Goal: Check status: Check status

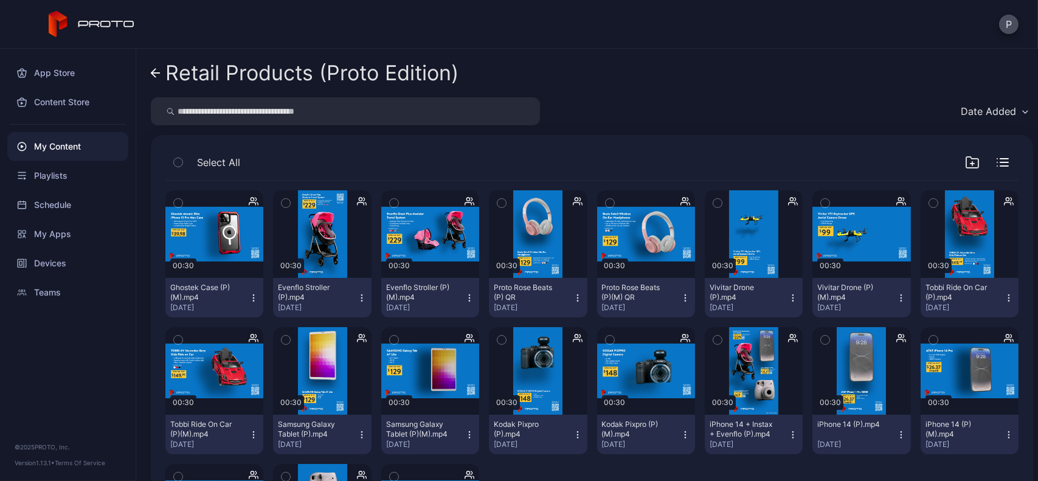
scroll to position [143, 0]
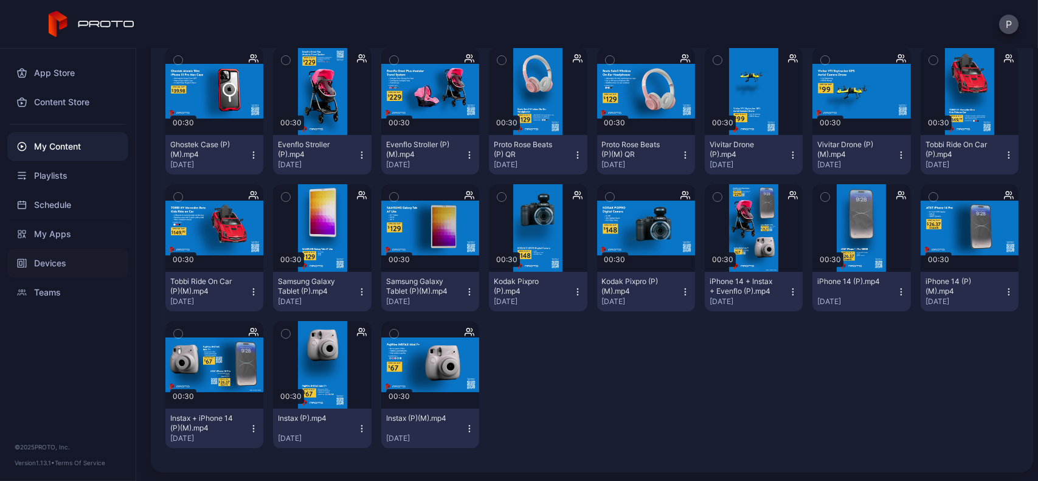
click at [30, 252] on div "Devices" at bounding box center [67, 263] width 121 height 29
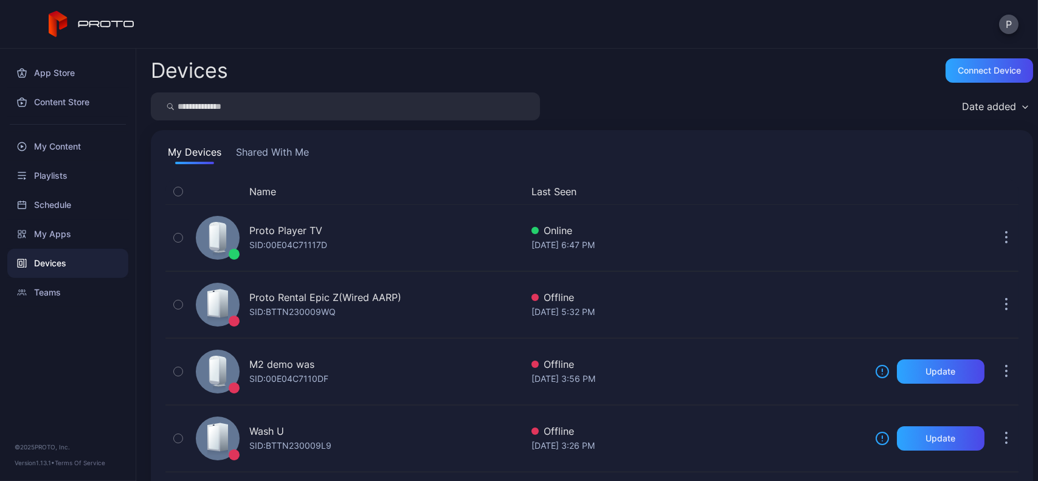
click at [313, 100] on input "search" at bounding box center [345, 106] width 389 height 28
type input "****"
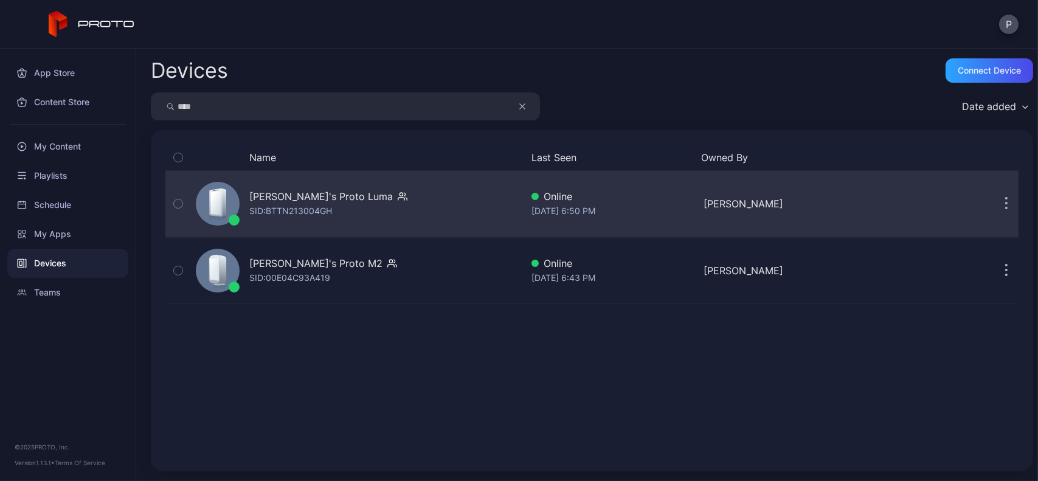
click at [398, 210] on div "[PERSON_NAME]'s Proto [PERSON_NAME]: BTTN213004GH" at bounding box center [356, 203] width 331 height 61
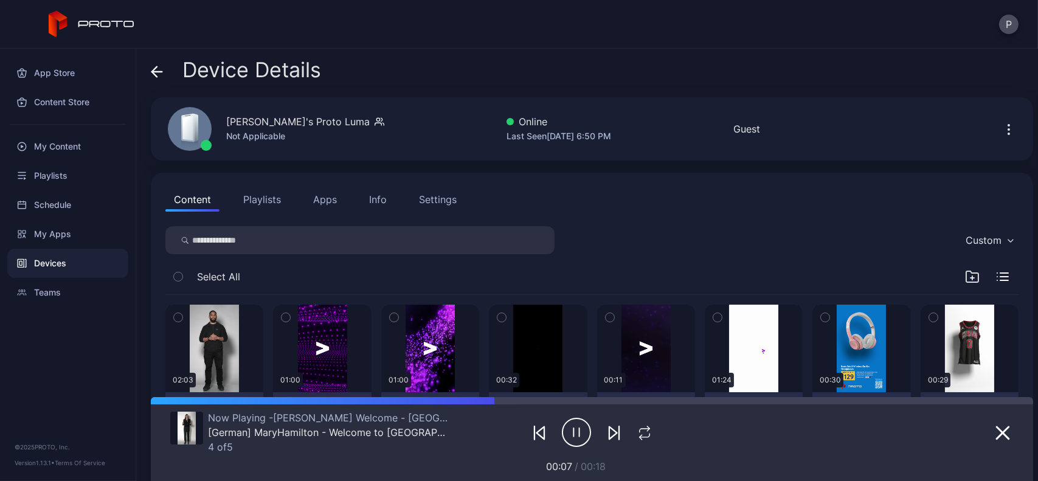
click at [160, 70] on icon at bounding box center [157, 72] width 12 height 12
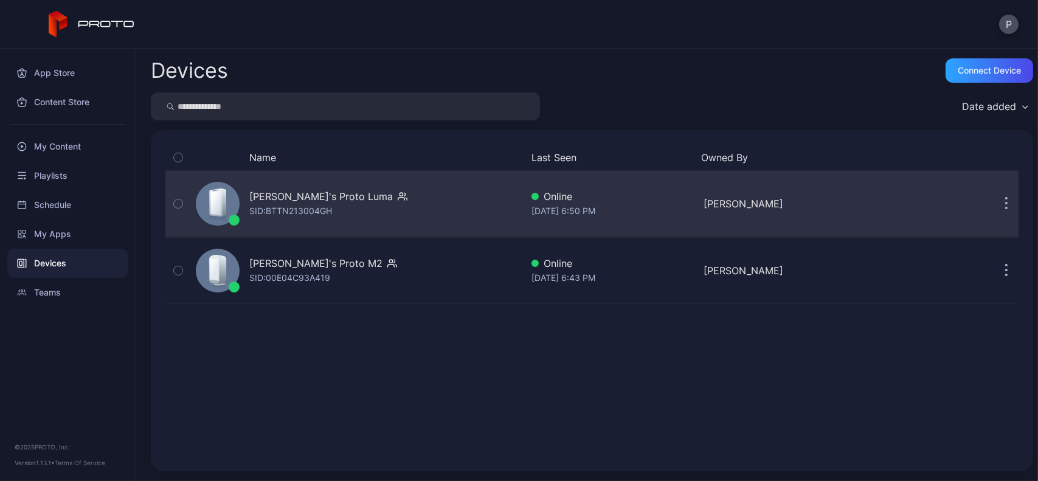
click at [372, 189] on div "[PERSON_NAME]'s Proto [PERSON_NAME]: BTTN213004GH" at bounding box center [356, 203] width 331 height 61
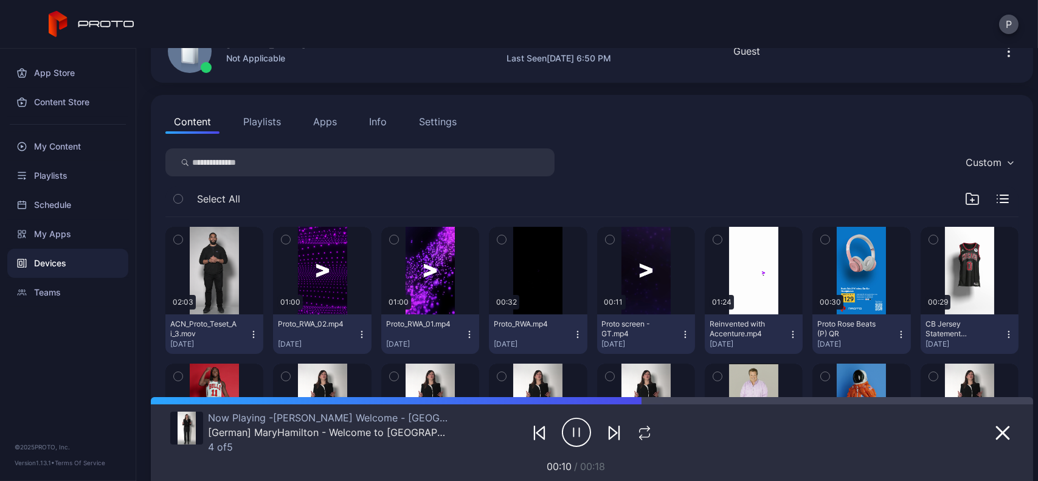
scroll to position [4, 0]
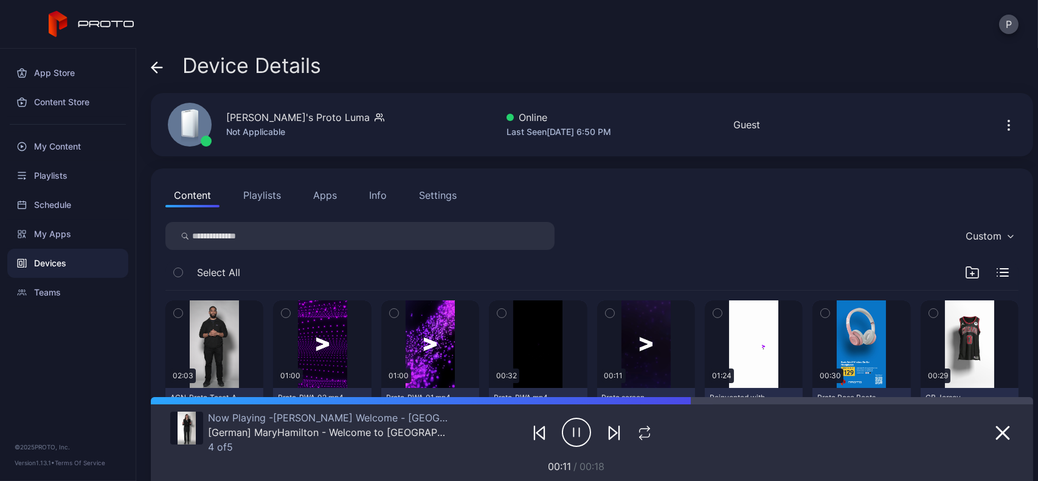
click at [168, 62] on div "Device Details" at bounding box center [236, 68] width 170 height 29
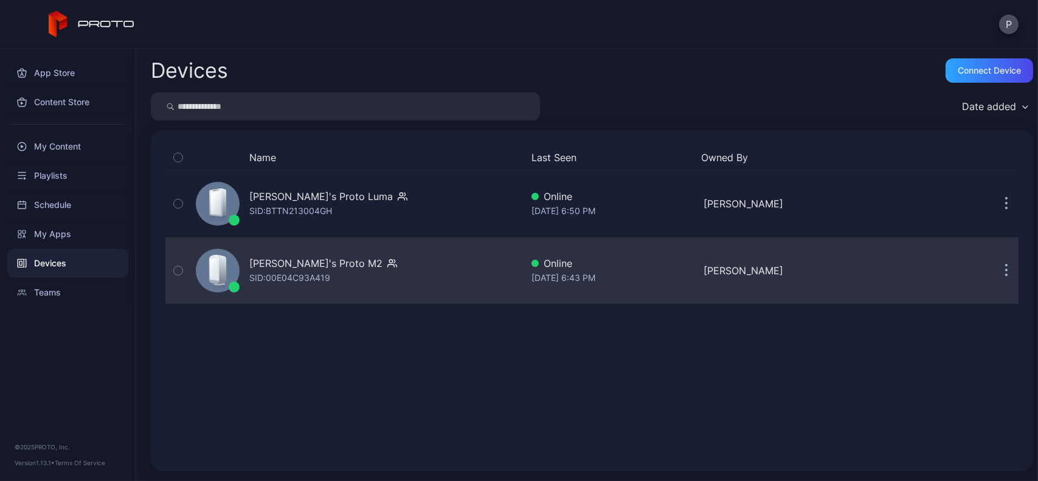
click at [356, 292] on div "[PERSON_NAME]'s Proto M2 SID: 00E04C93A419" at bounding box center [356, 270] width 331 height 61
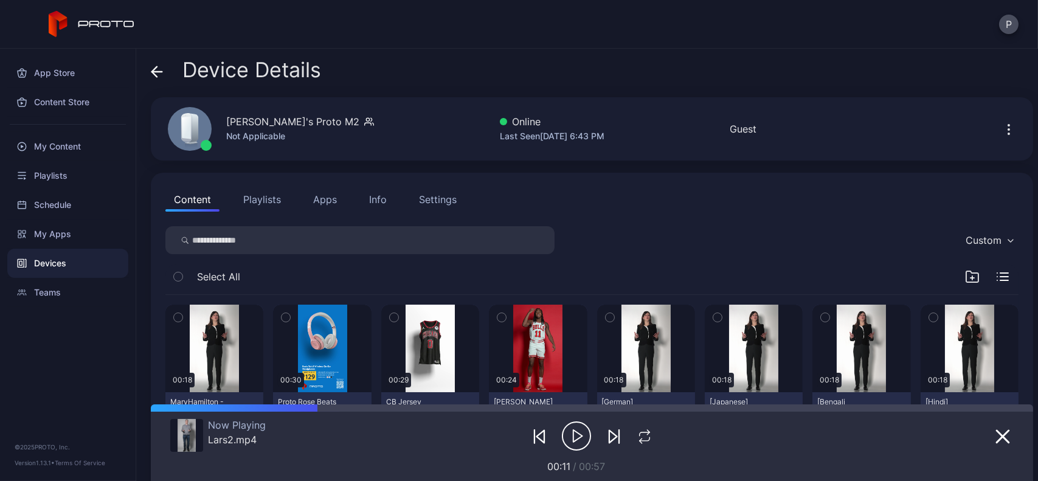
click at [162, 75] on icon at bounding box center [157, 72] width 12 height 12
